Goal: Check status: Check status

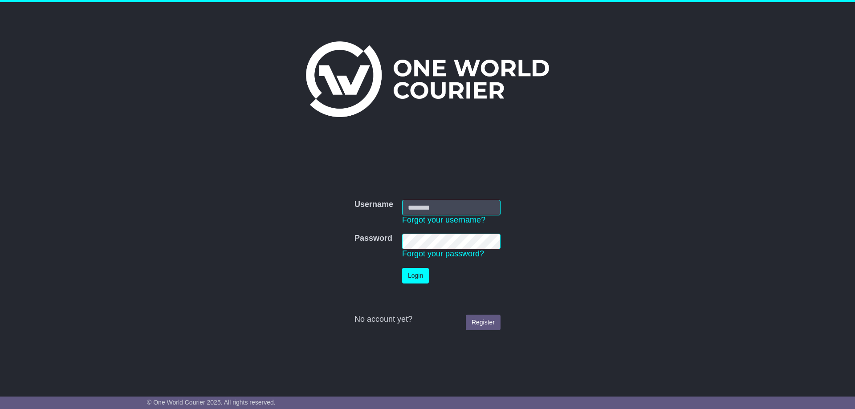
click at [437, 209] on input "Username" at bounding box center [451, 208] width 98 height 16
type input "**********"
click at [409, 276] on button "Login" at bounding box center [415, 276] width 27 height 16
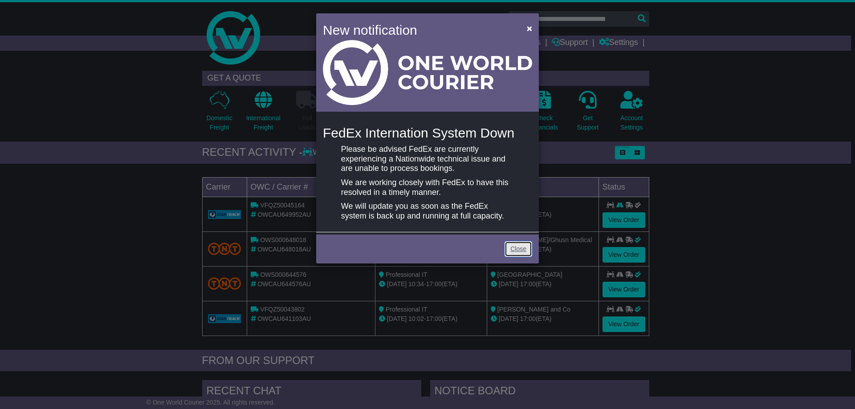
click at [516, 245] on link "Close" at bounding box center [519, 249] width 28 height 16
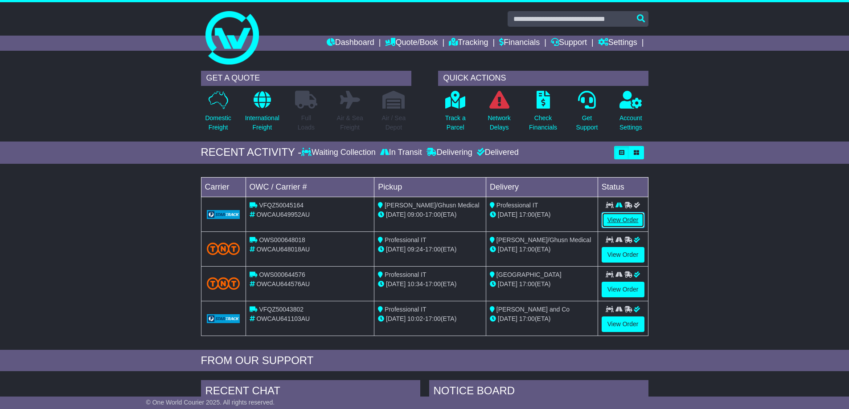
click at [624, 217] on link "View Order" at bounding box center [622, 221] width 43 height 16
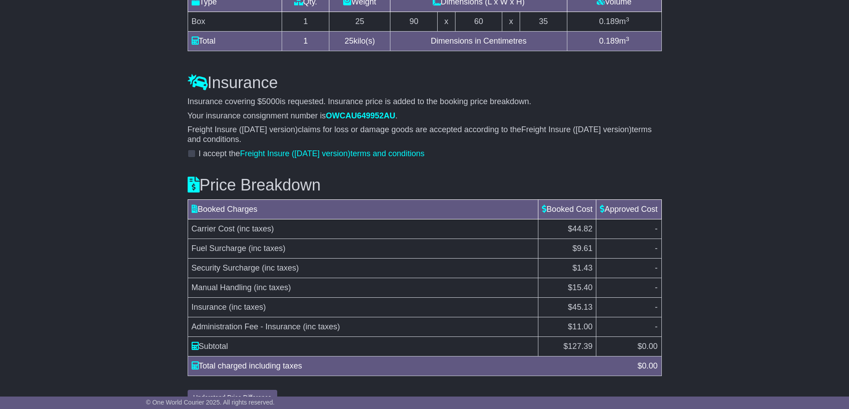
scroll to position [821, 0]
